Goal: Information Seeking & Learning: Understand process/instructions

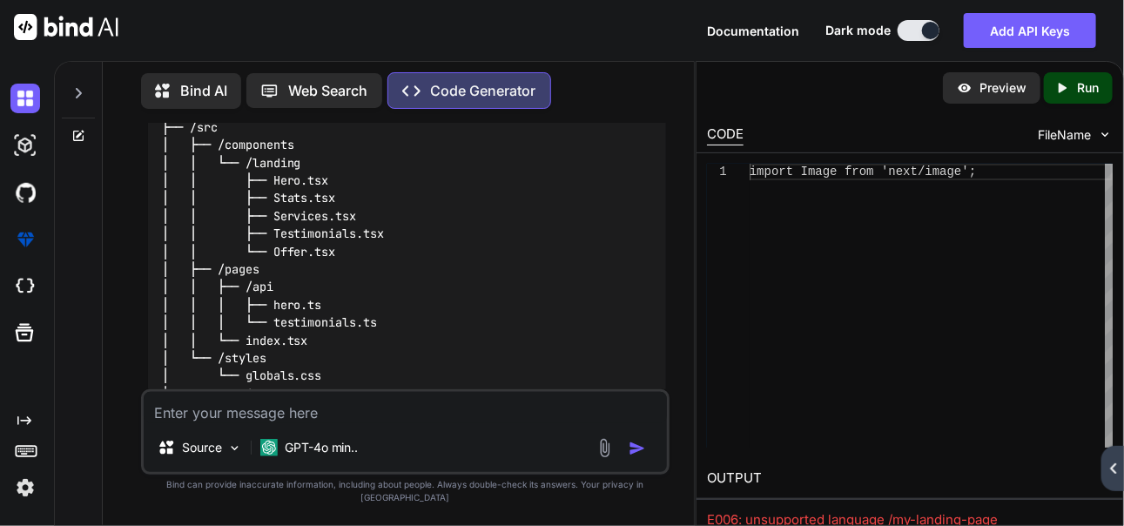
scroll to position [1123, 0]
drag, startPoint x: 554, startPoint y: 274, endPoint x: 570, endPoint y: 279, distance: 16.3
click at [554, 274] on div "/my-landing-page ├── /public │ ├── /images │ │ ├── astrologer.png │ │ ├── clien…" at bounding box center [407, 206] width 519 height 454
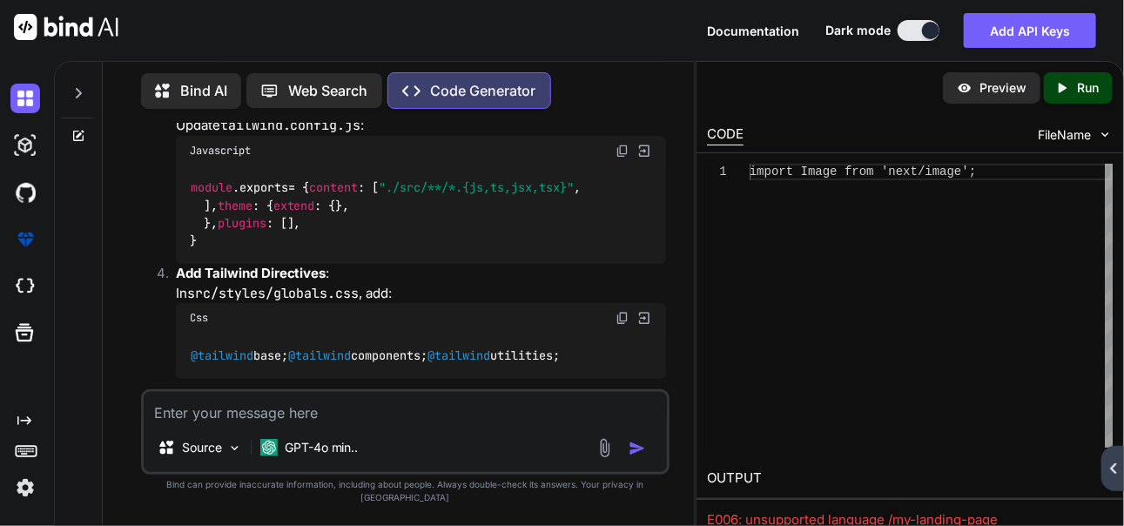
scroll to position [1711, 0]
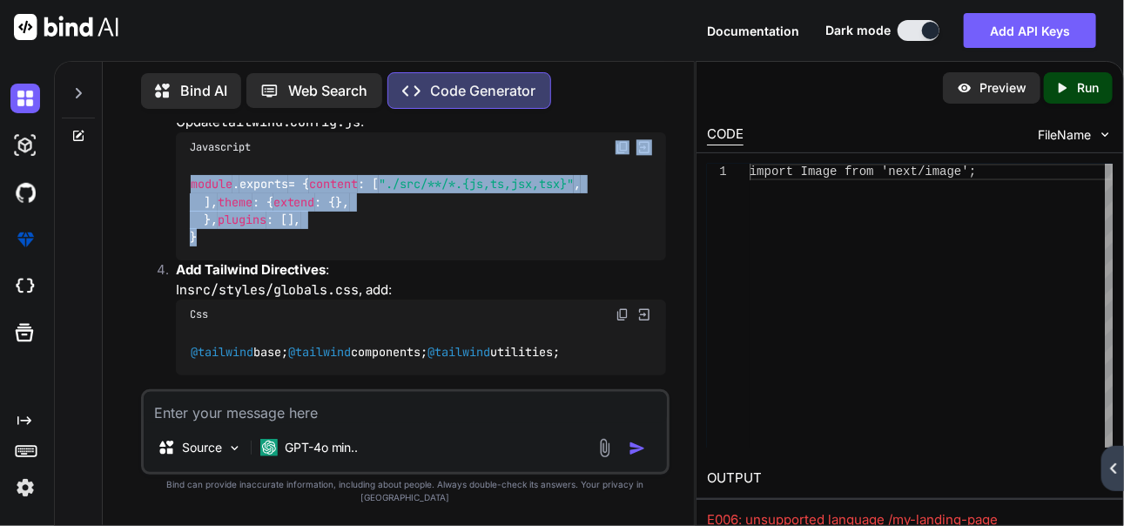
copy div "module . exports = { content : [ "./src/**/*.{js,ts,jsx,tsx}" , ], theme : { ex…"
drag, startPoint x: 273, startPoint y: 354, endPoint x: 315, endPoint y: 153, distance: 204.8
click at [315, 153] on div "Javascript module . exports = { content : [ "./src/**/*.{js,ts,jsx,tsx}" , ], t…" at bounding box center [421, 196] width 491 height 129
click at [408, 253] on div "module . exports = { content : [ "./src/**/*.{js,ts,jsx,tsx}" , ], theme : { ex…" at bounding box center [421, 211] width 491 height 99
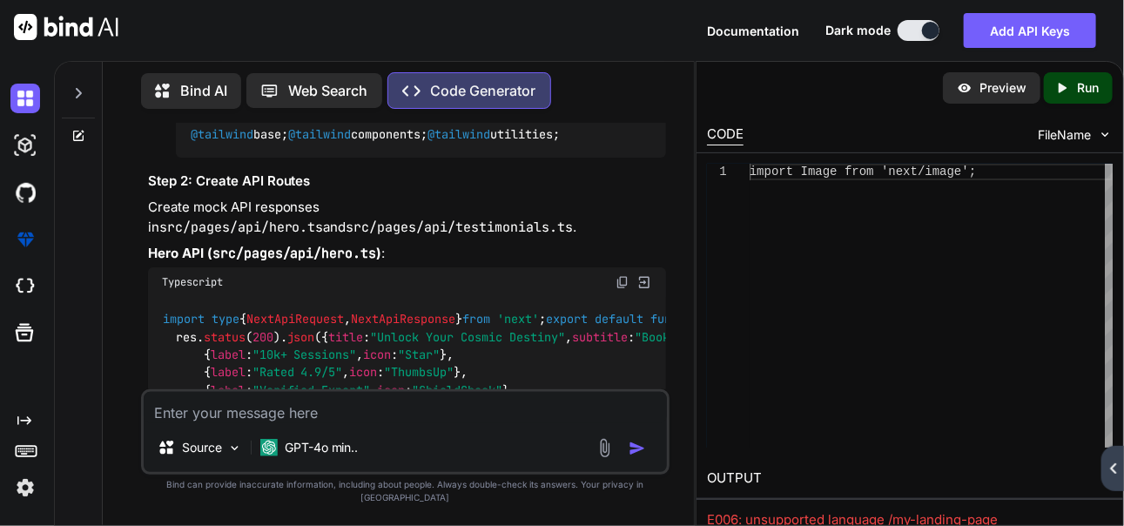
scroll to position [1792, 0]
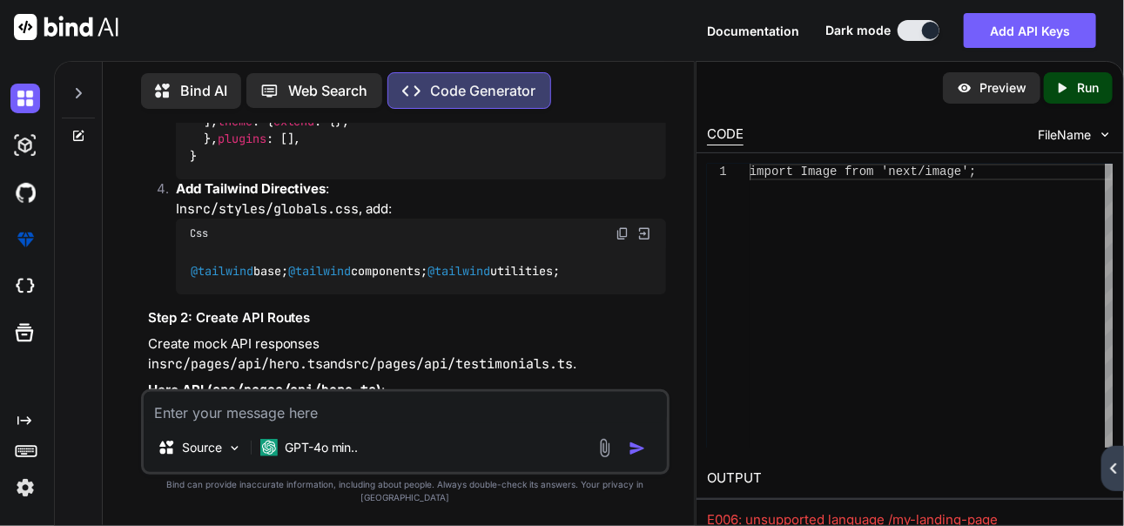
drag, startPoint x: 219, startPoint y: 349, endPoint x: 219, endPoint y: 242, distance: 107.1
click at [369, 293] on div "@tailwind base; @tailwind components; @tailwind utilities;" at bounding box center [421, 270] width 491 height 45
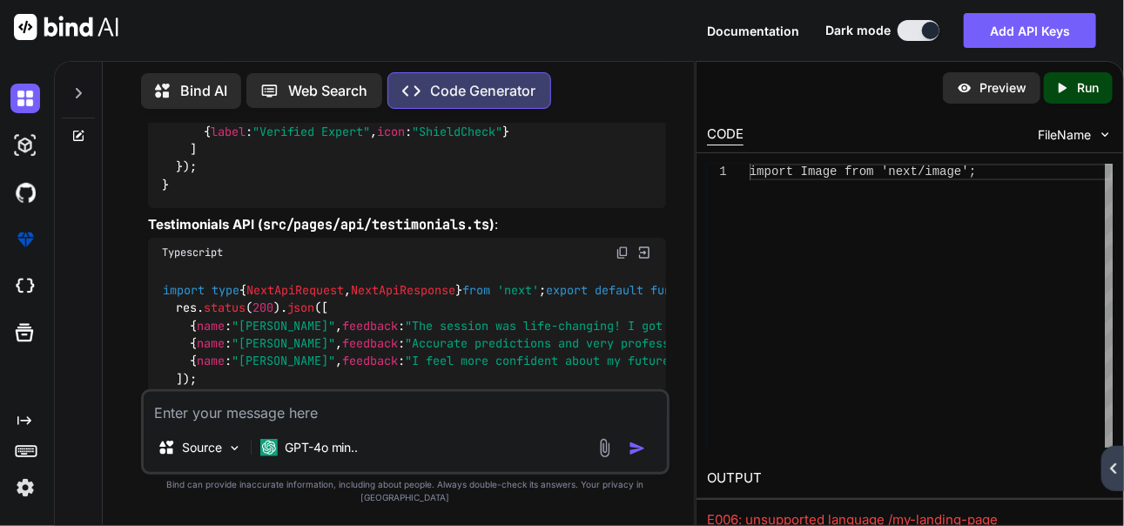
scroll to position [2187, 0]
click at [616, 31] on img at bounding box center [623, 24] width 14 height 14
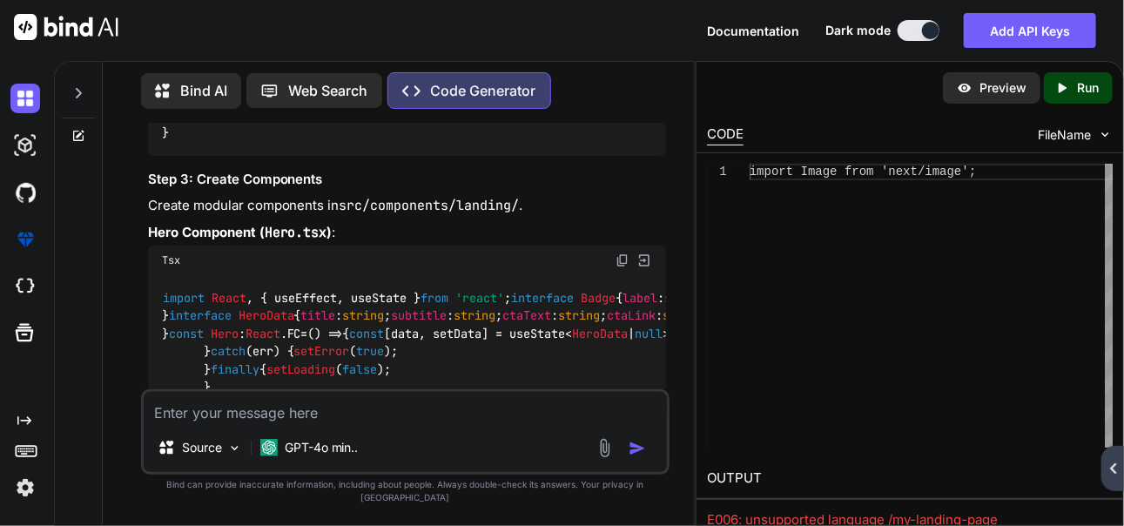
scroll to position [2457, 0]
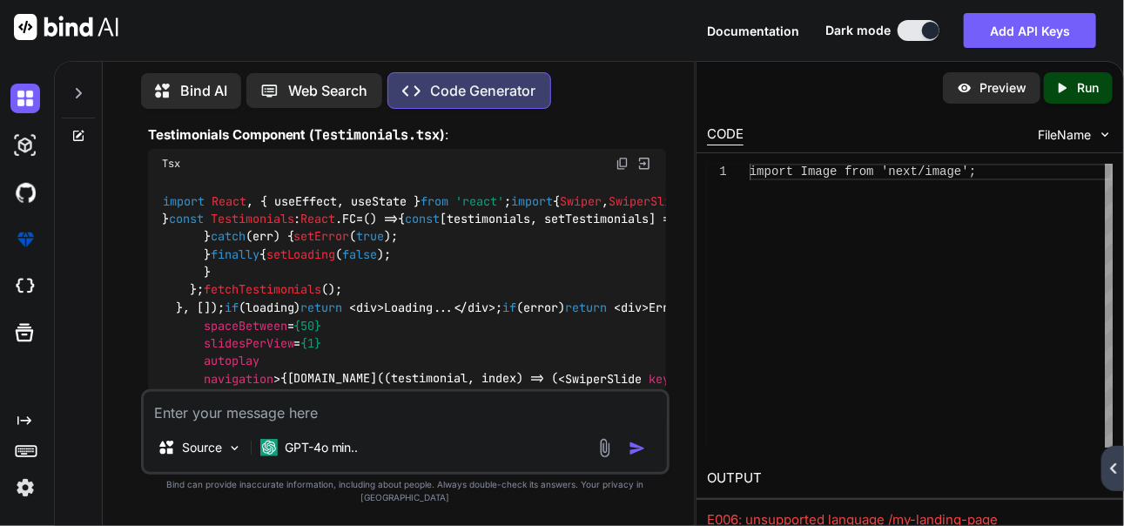
scroll to position [2957, 0]
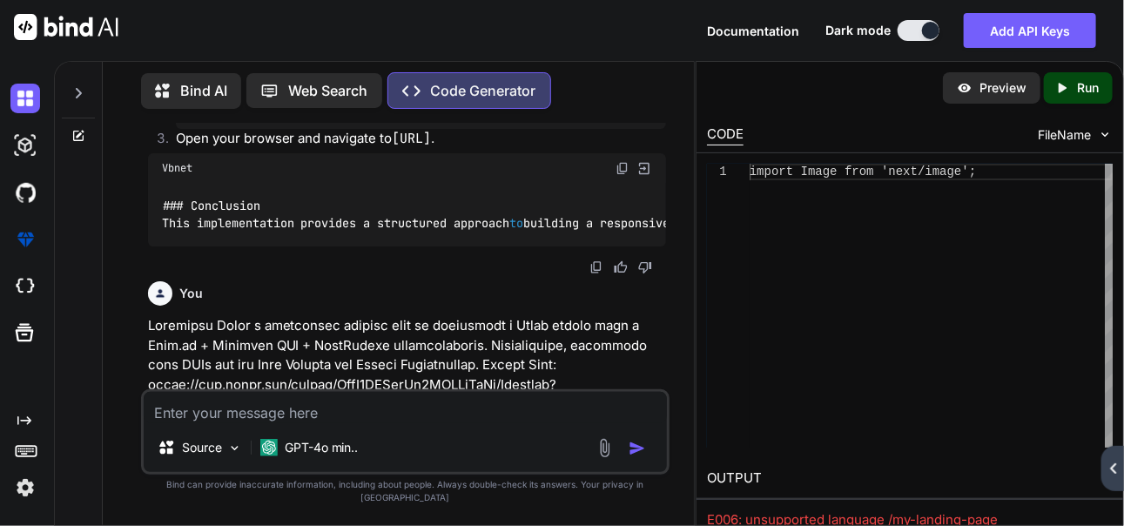
scroll to position [4098, 0]
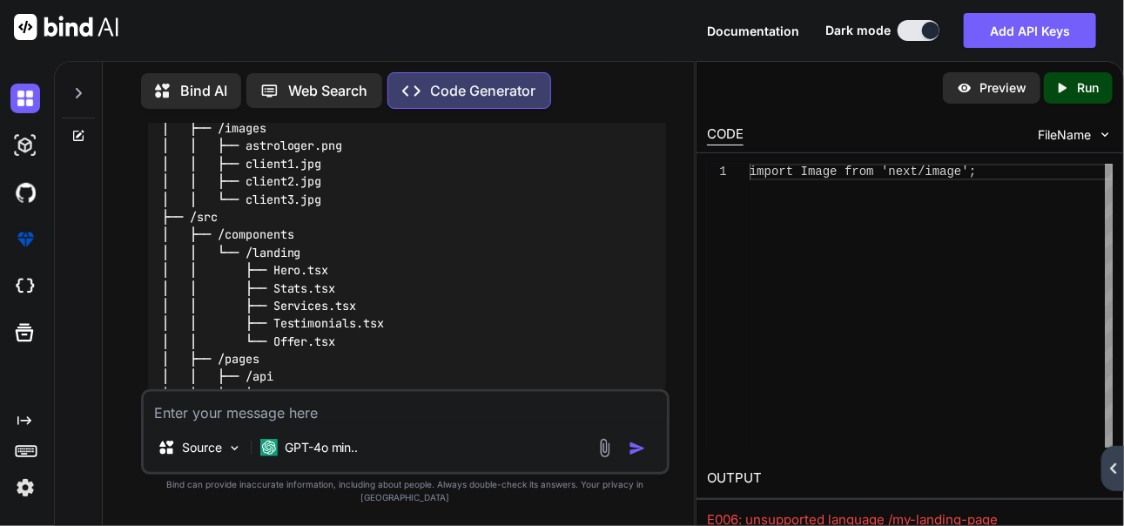
scroll to position [5279, 0]
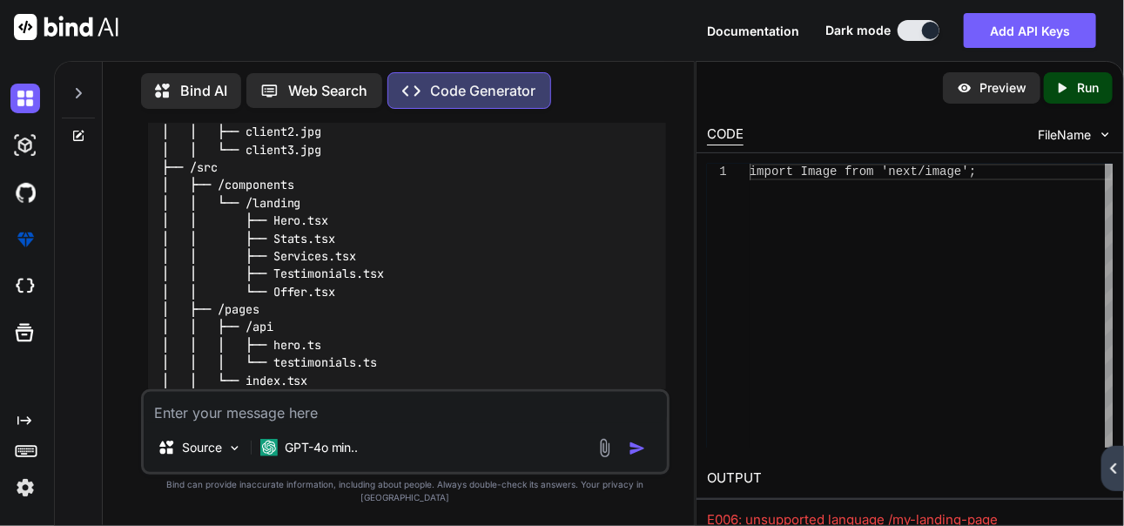
scroll to position [5322, 0]
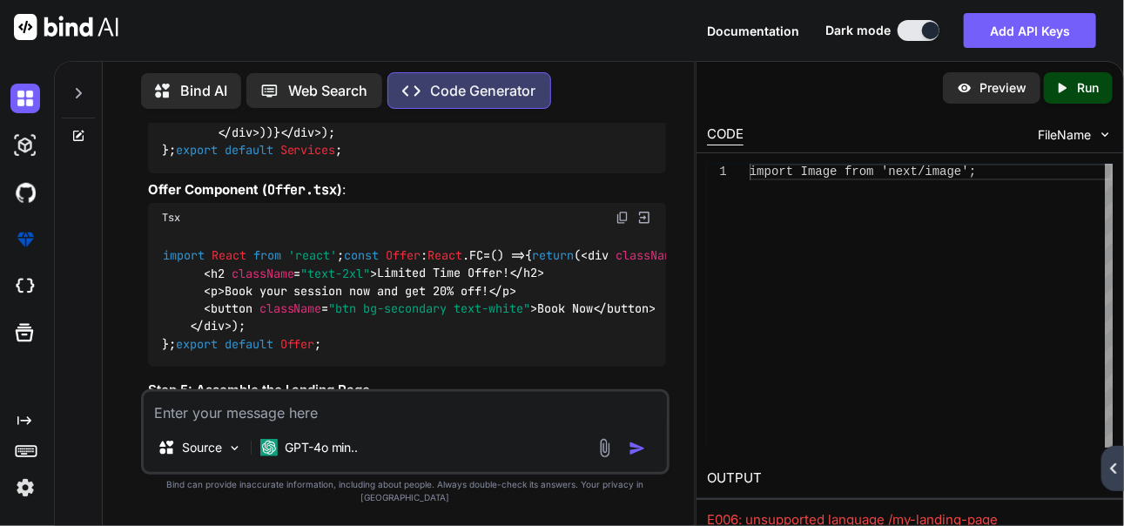
scroll to position [8305, 0]
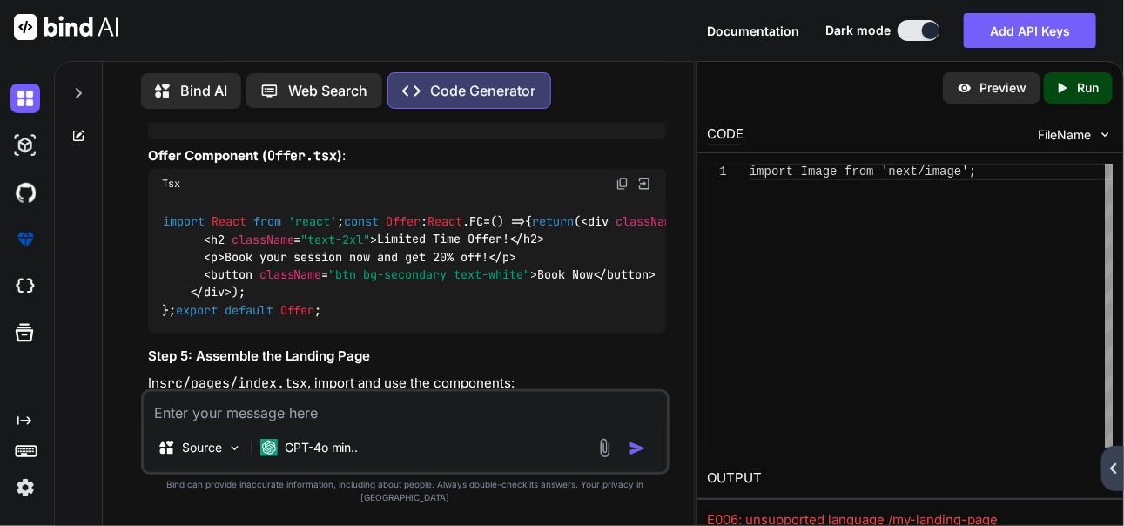
drag, startPoint x: 623, startPoint y: 223, endPoint x: 632, endPoint y: 227, distance: 10.5
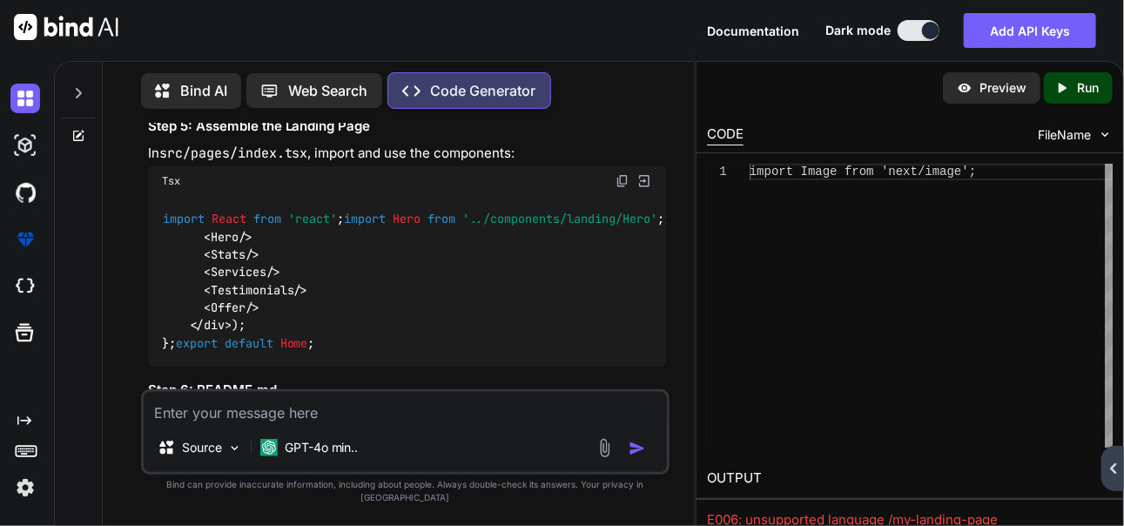
scroll to position [8535, 0]
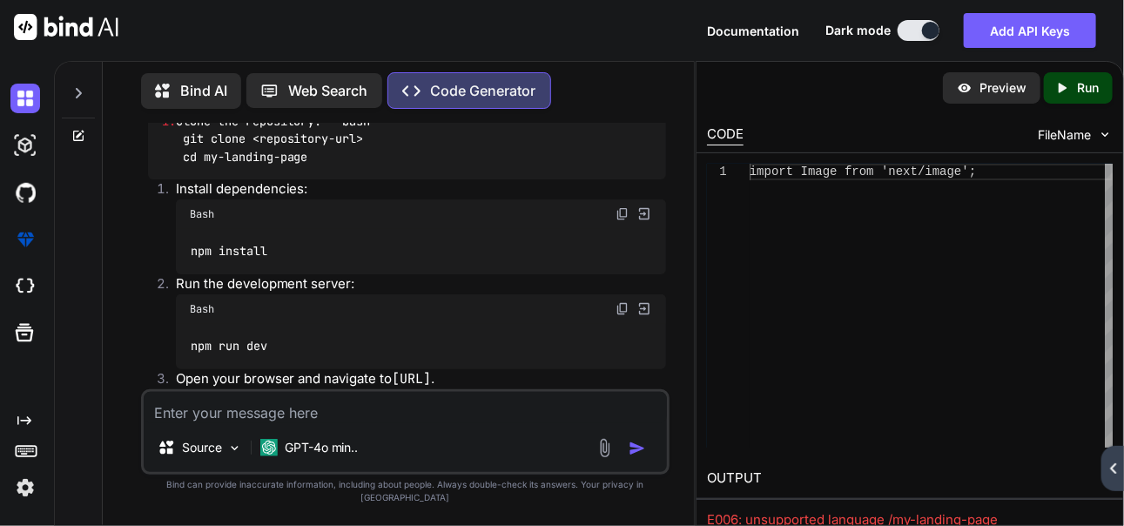
scroll to position [8968, 0]
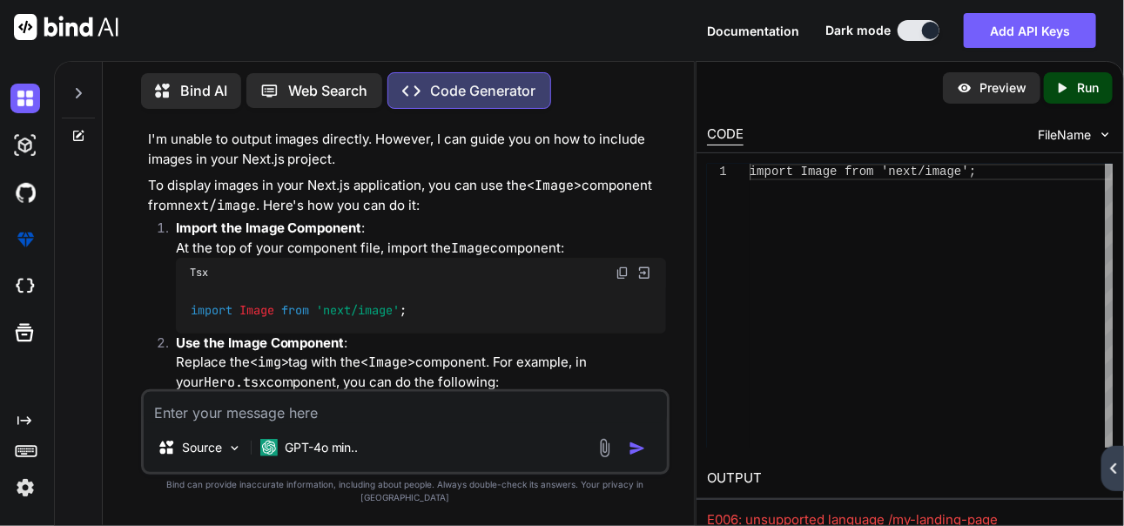
scroll to position [9457, 0]
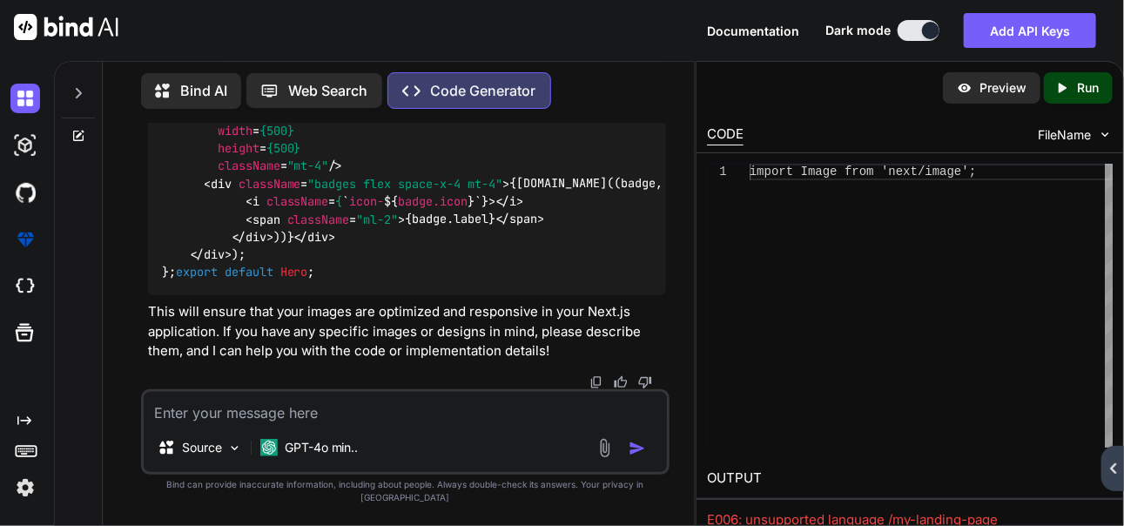
scroll to position [10410, 0]
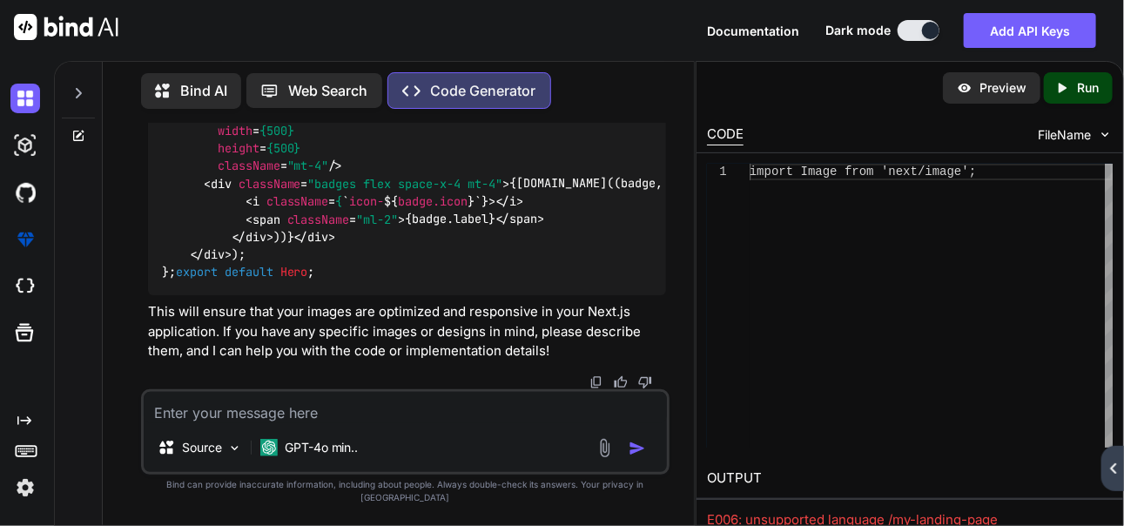
scroll to position [15904, 0]
click at [478, 423] on textarea at bounding box center [406, 407] width 524 height 31
type textarea "globals.css , code"
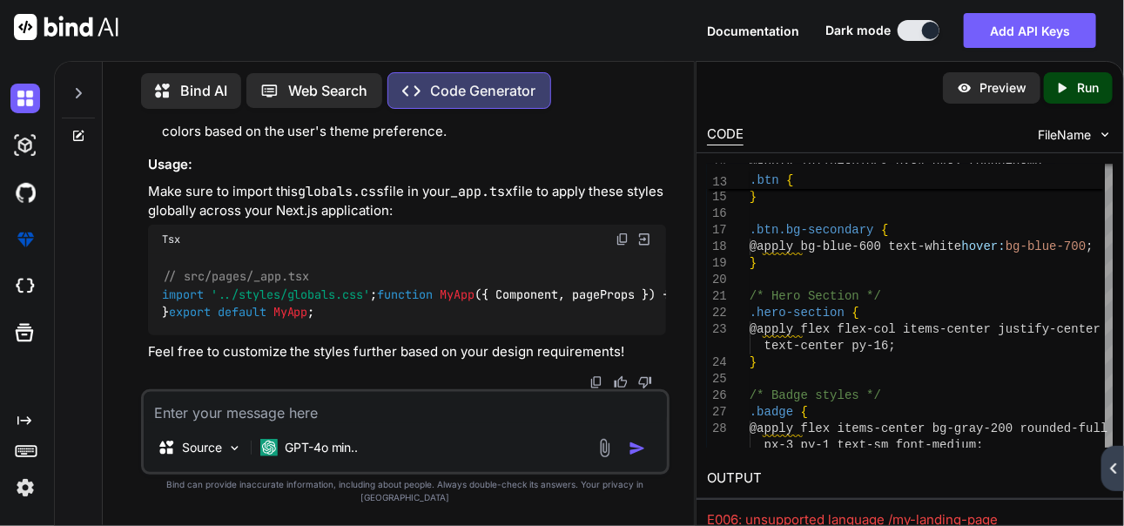
scroll to position [16203, 0]
click at [248, 423] on textarea at bounding box center [406, 407] width 524 height 31
paste textarea "Module not found: Can't resolve 'swiper/react' ./src/components/landing/Testimo…"
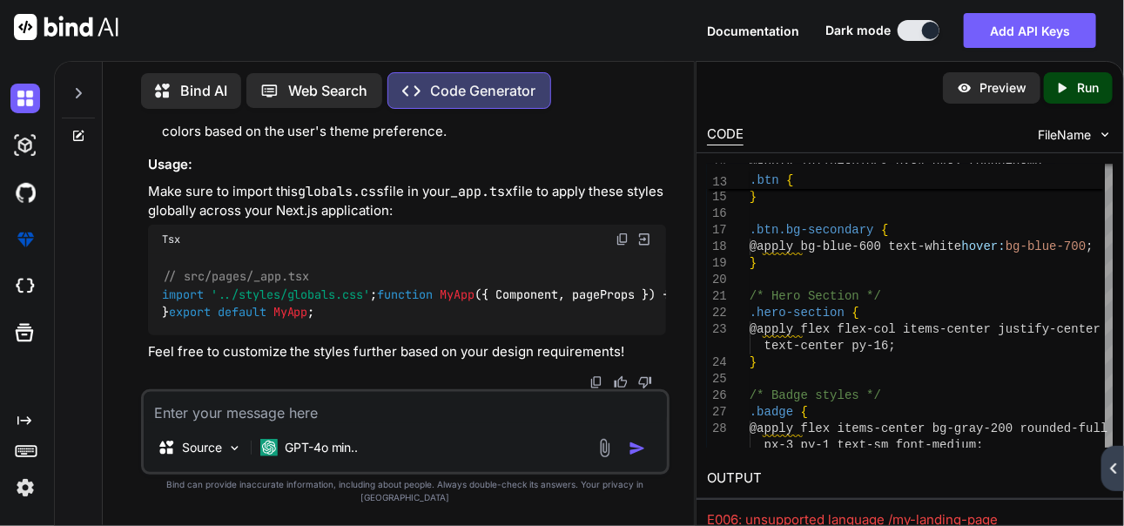
type textarea "Module not found: Can't resolve 'swiper/react' ./src/components/landing/Testimo…"
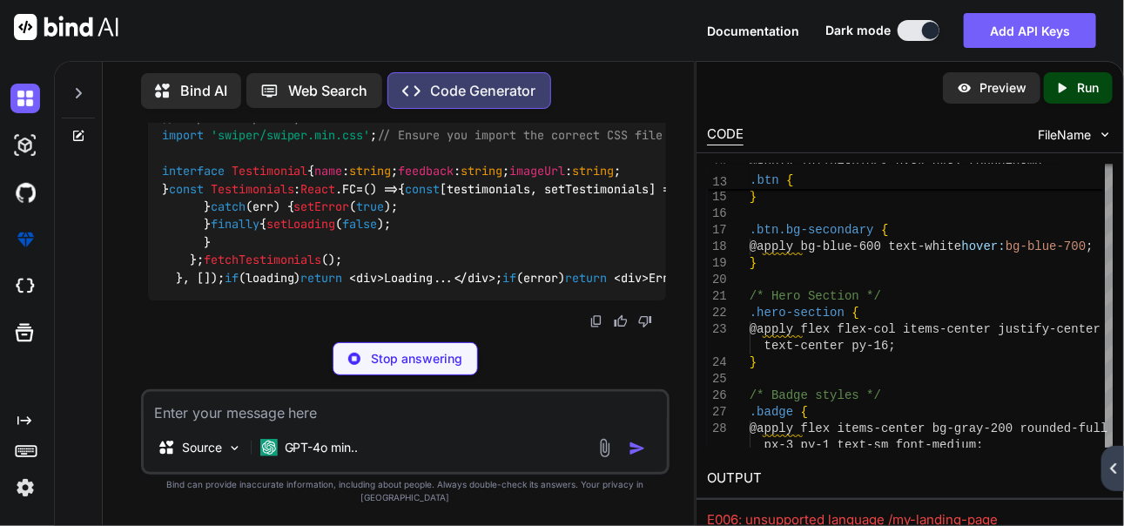
scroll to position [18260, 0]
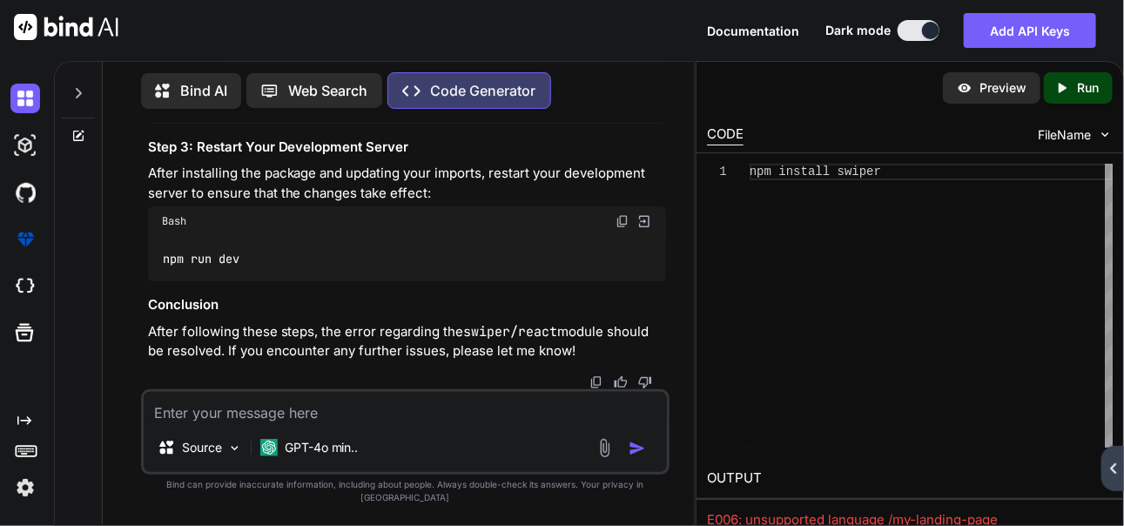
scroll to position [18354, 0]
click at [401, 423] on textarea at bounding box center [406, 407] width 524 height 31
paste textarea "[{ "resource": "/C:/Users/lenovo/OneDrive/Desktop/Landing Page/my-landing-page/…"
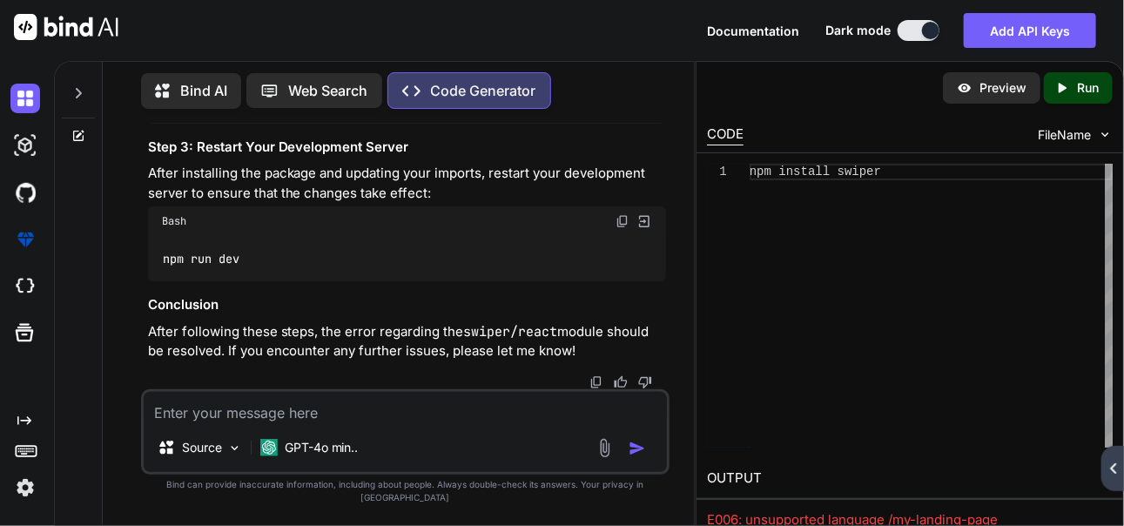
type textarea "[{ "resource": "/C:/Users/lenovo/OneDrive/Desktop/Landing Page/my-landing-page/…"
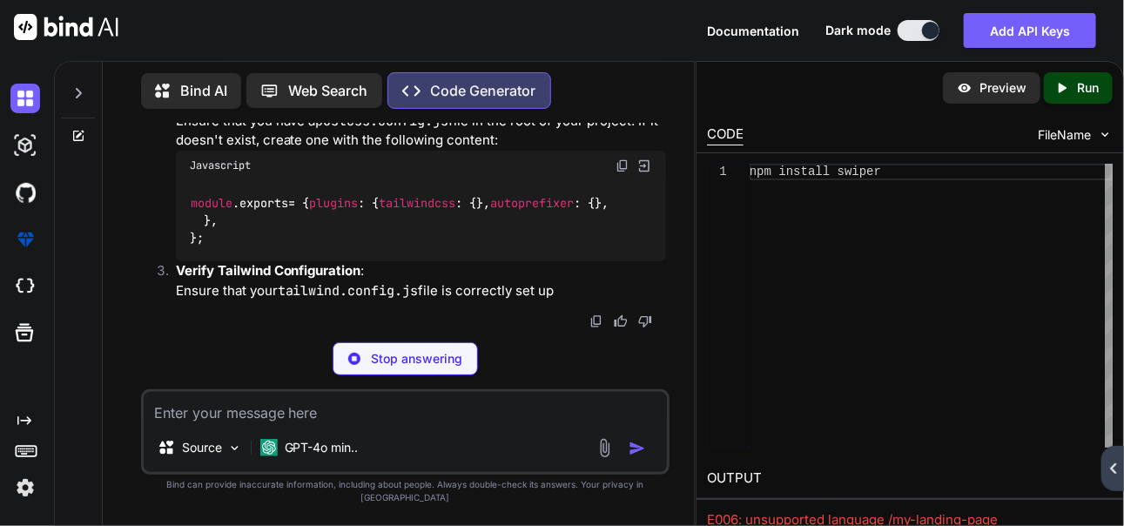
scroll to position [21338, 0]
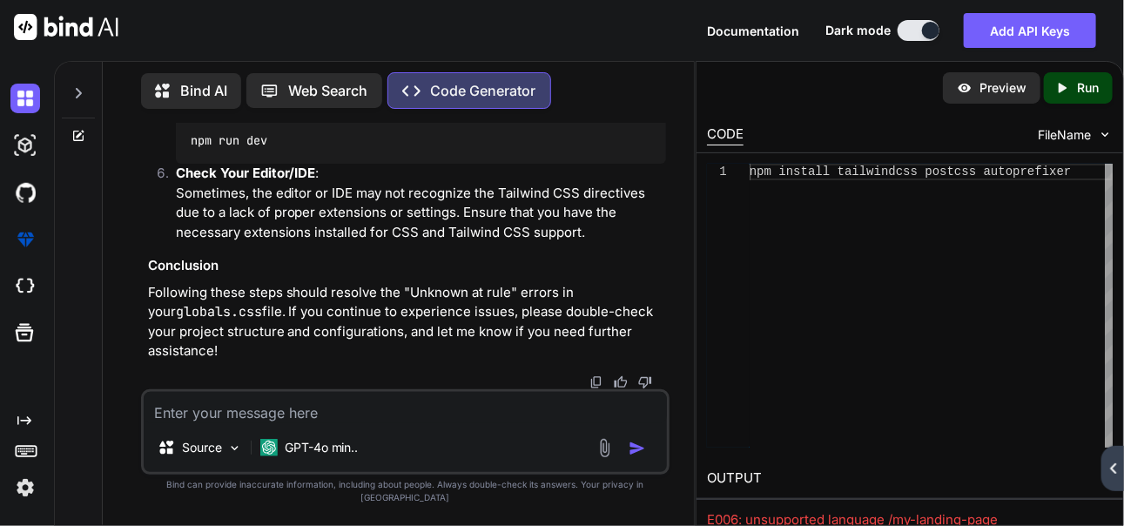
scroll to position [21515, 0]
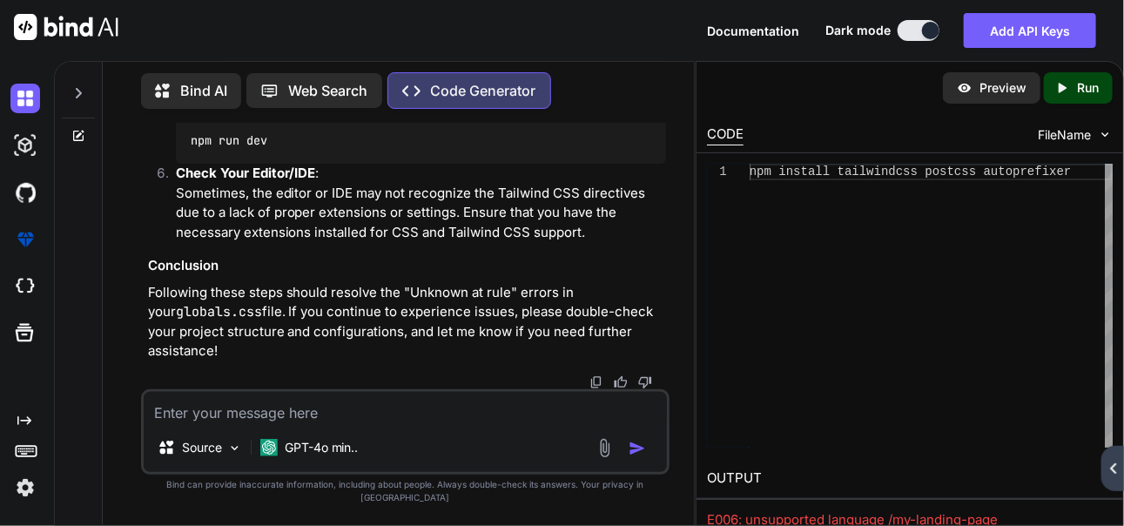
scroll to position [21920, 0]
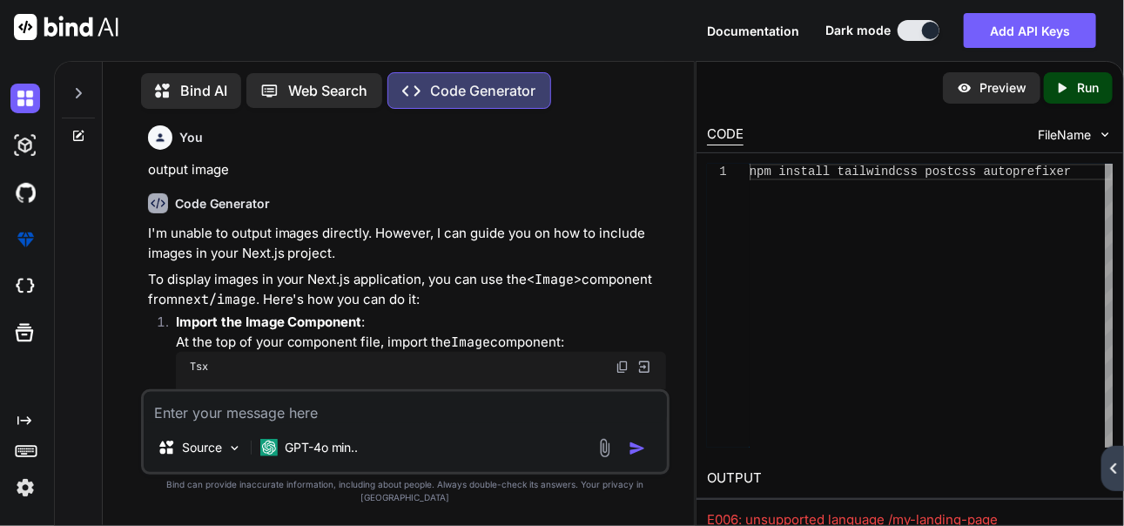
scroll to position [9365, 0]
